Goal: Register for event/course

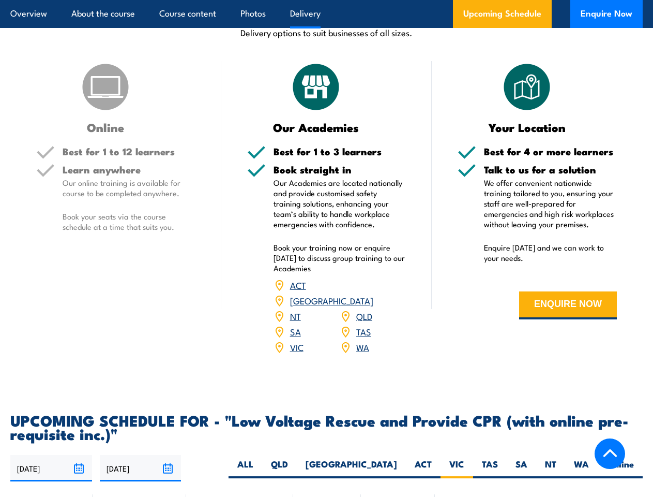
scroll to position [1318, 0]
click at [326, 0] on article "Overview About the course Course content Photos Delivery Upcoming Schedule Enqu…" at bounding box center [326, 14] width 633 height 28
click at [51, 455] on input "[DATE]" at bounding box center [51, 468] width 82 height 26
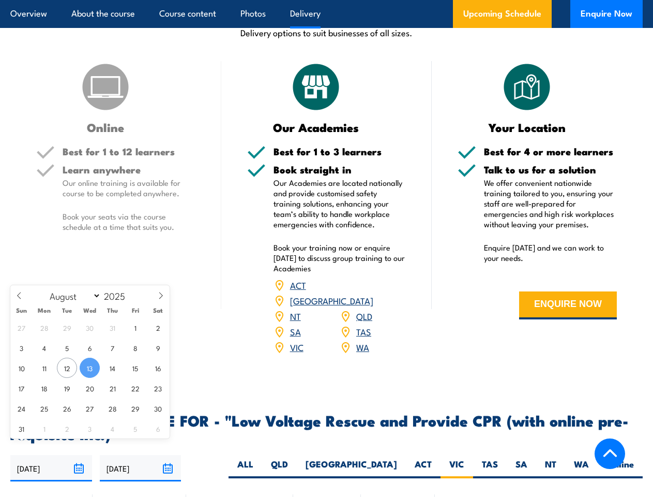
click at [141, 455] on input "[DATE]" at bounding box center [141, 468] width 82 height 26
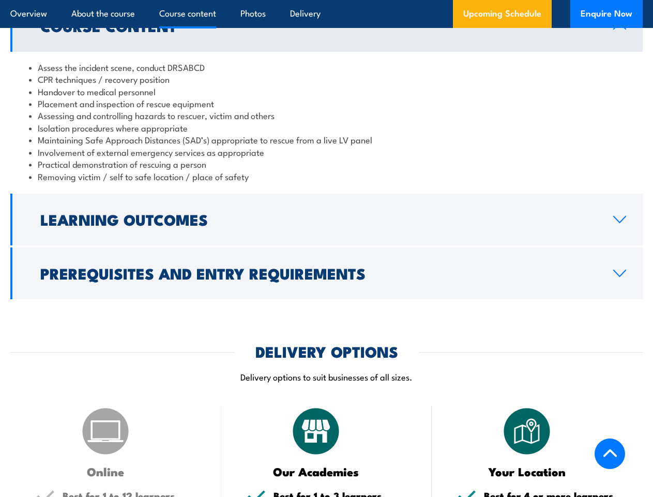
scroll to position [974, 0]
click at [326, 0] on article "Overview About the course Course content Photos Delivery Upcoming Schedule Enqu…" at bounding box center [326, 14] width 633 height 28
click at [326, 219] on h2 "Learning Outcomes" at bounding box center [318, 218] width 557 height 13
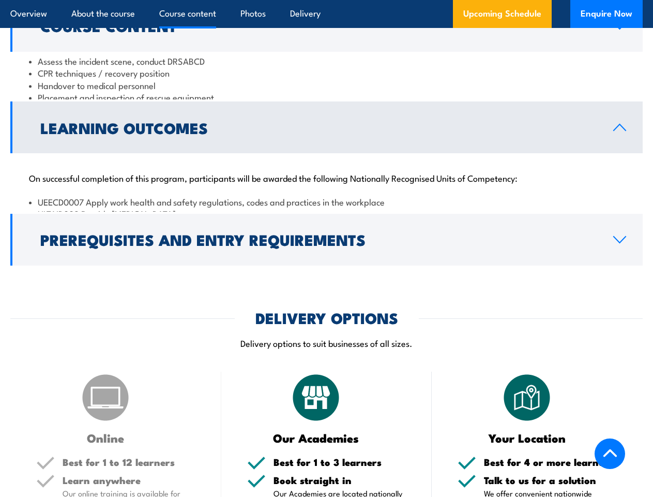
click at [326, 273] on div "COURSES > Electricity Supply Industry (ESI) Training Low Voltage Rescue and Pro…" at bounding box center [326, 457] width 653 height 2815
